Goal: Find specific page/section: Locate a particular part of the current website

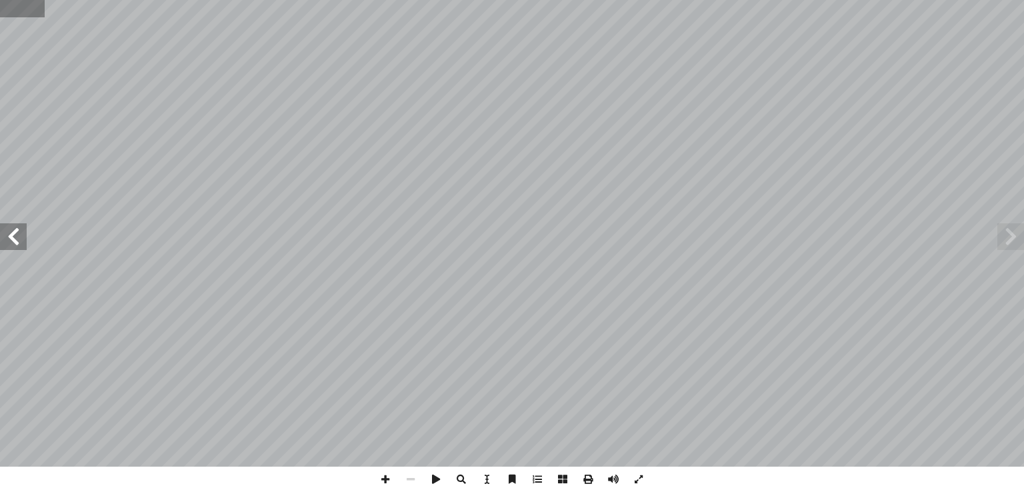
click at [16, 13] on input "text" at bounding box center [22, 8] width 45 height 17
type input "**"
click at [387, 484] on span at bounding box center [385, 479] width 25 height 25
click at [385, 478] on span at bounding box center [385, 479] width 25 height 25
click at [14, 243] on span at bounding box center [13, 236] width 27 height 27
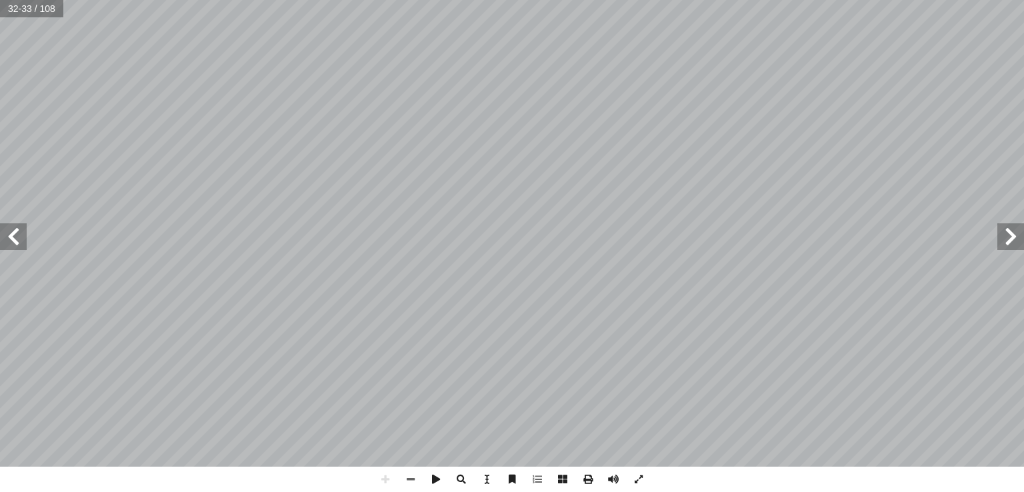
click at [11, 244] on span at bounding box center [13, 236] width 27 height 27
